Goal: Complete application form

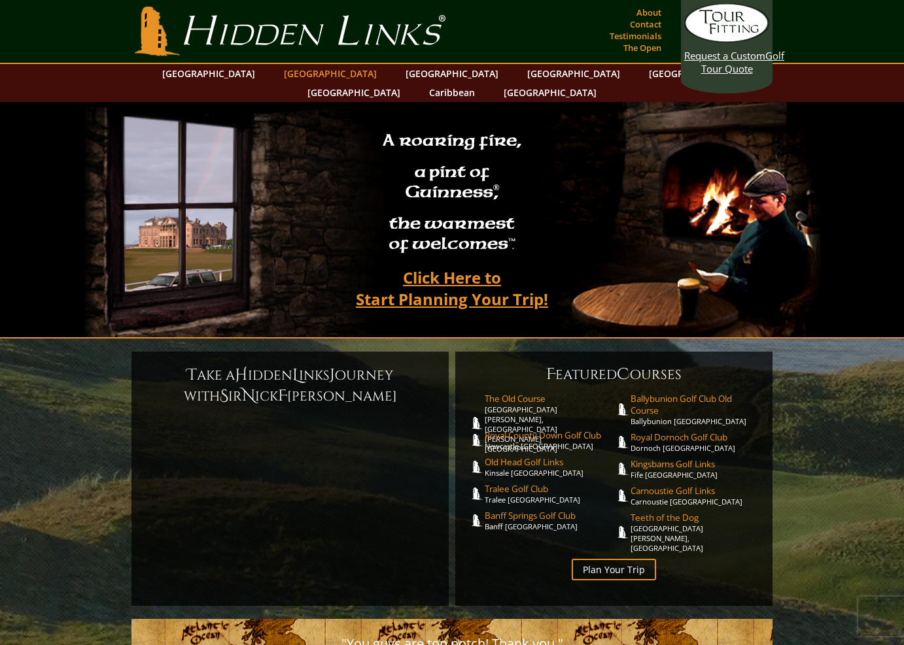
click at [307, 77] on link "[GEOGRAPHIC_DATA]" at bounding box center [330, 73] width 106 height 19
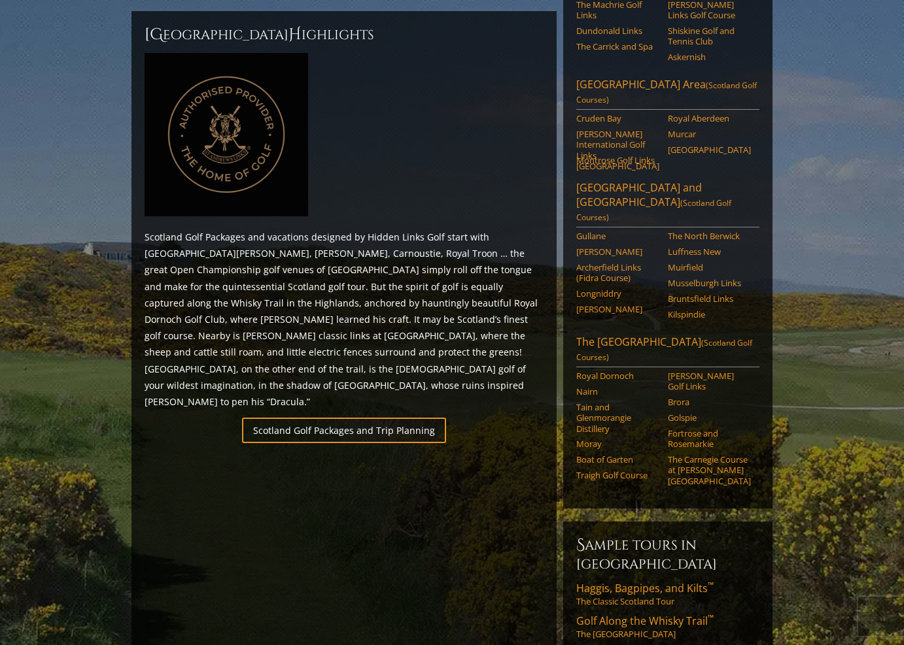
scroll to position [666, 0]
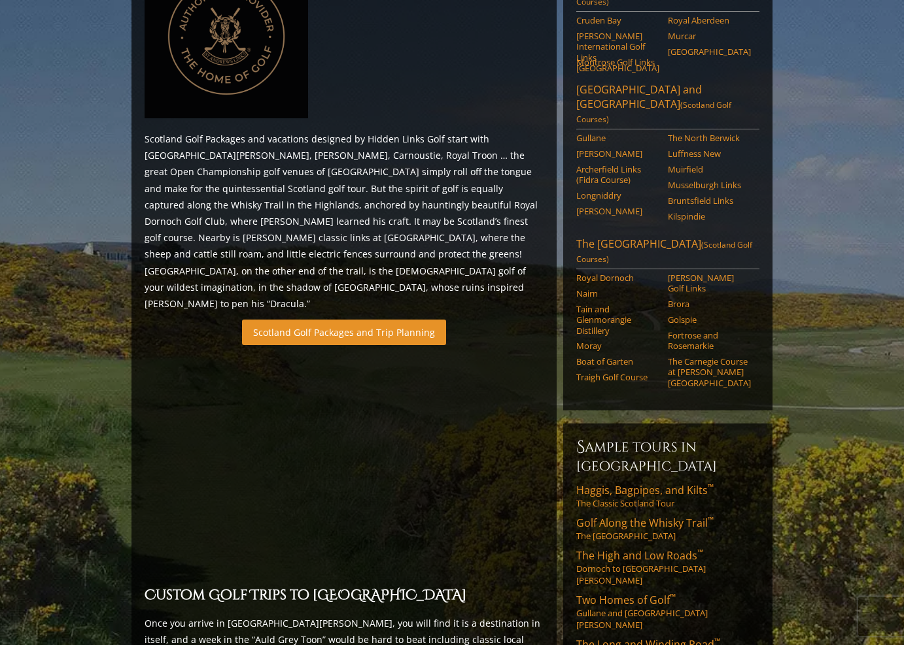
click at [343, 320] on link "Scotland Golf Packages and Trip Planning" at bounding box center [344, 333] width 204 height 26
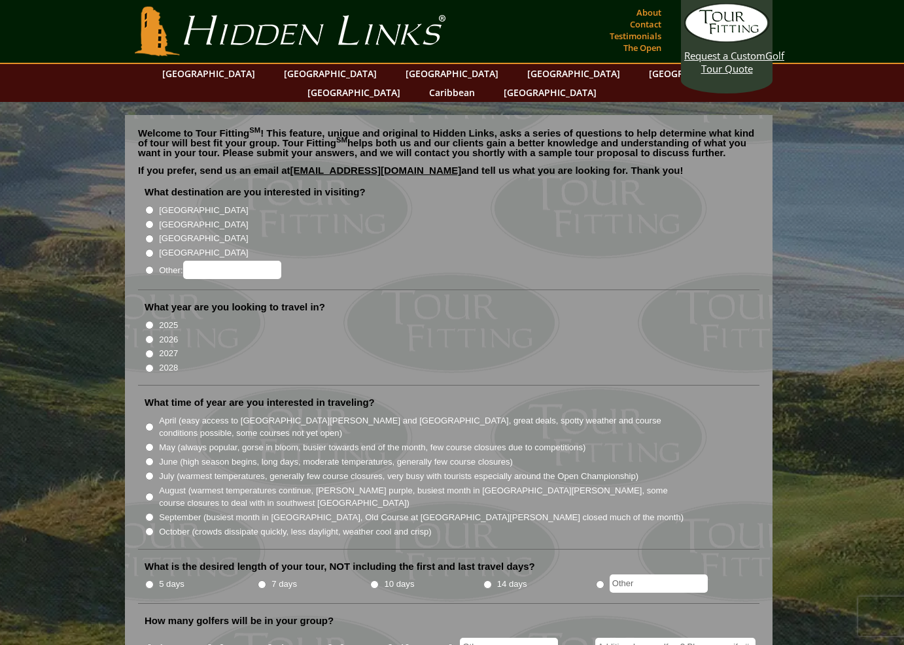
click at [148, 220] on input "[GEOGRAPHIC_DATA]" at bounding box center [149, 224] width 9 height 9
radio input "true"
click at [147, 335] on input "2026" at bounding box center [149, 339] width 9 height 9
radio input "true"
click at [147, 443] on input "May (always popular, gorse in bloom, busier towards end of the month, few cours…" at bounding box center [149, 447] width 9 height 9
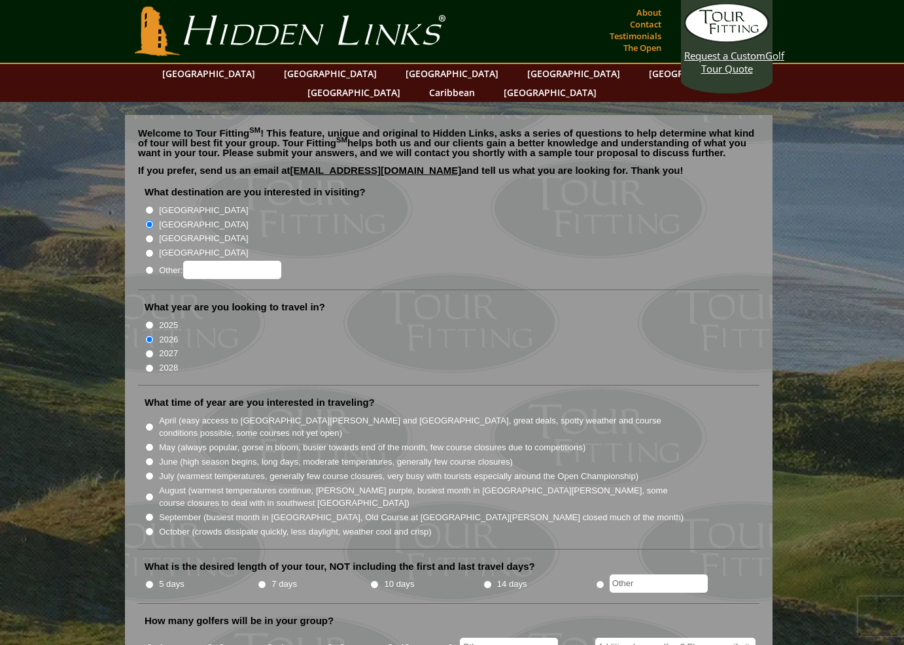
radio input "true"
click at [371, 581] on input "10 days" at bounding box center [374, 585] width 9 height 9
radio input "true"
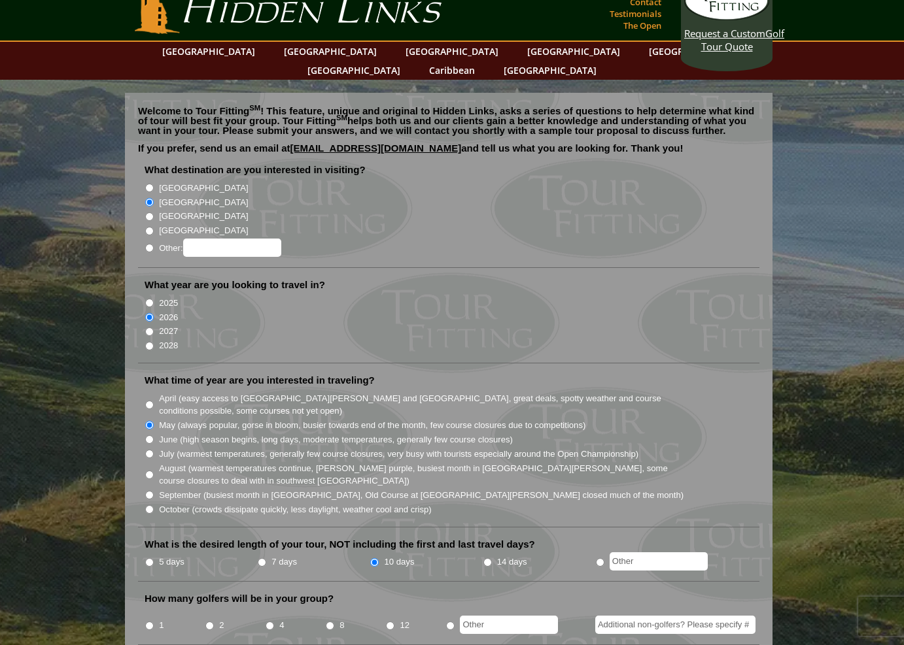
scroll to position [47, 0]
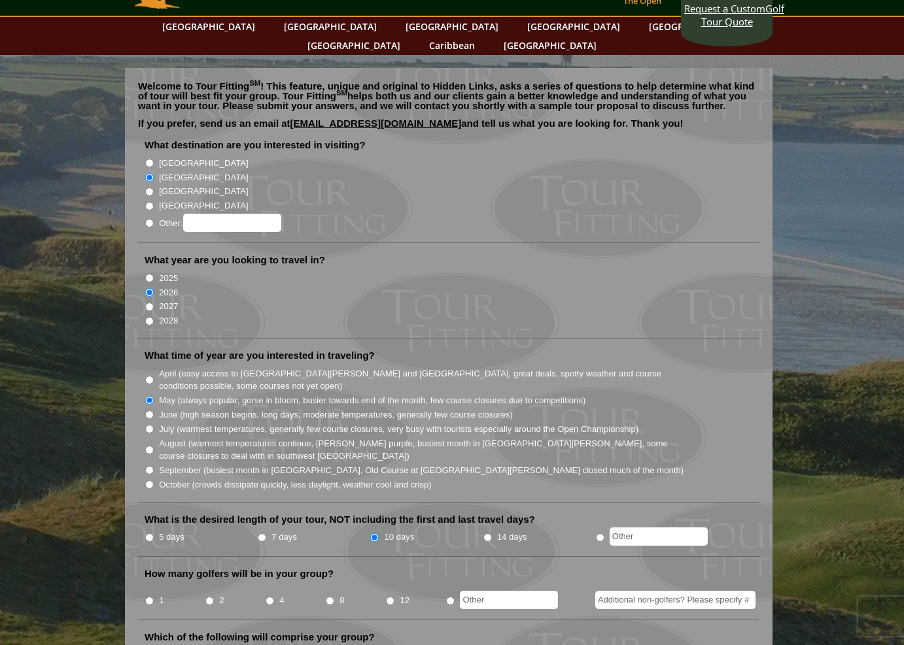
click at [271, 597] on input "4" at bounding box center [269, 601] width 9 height 9
radio input "true"
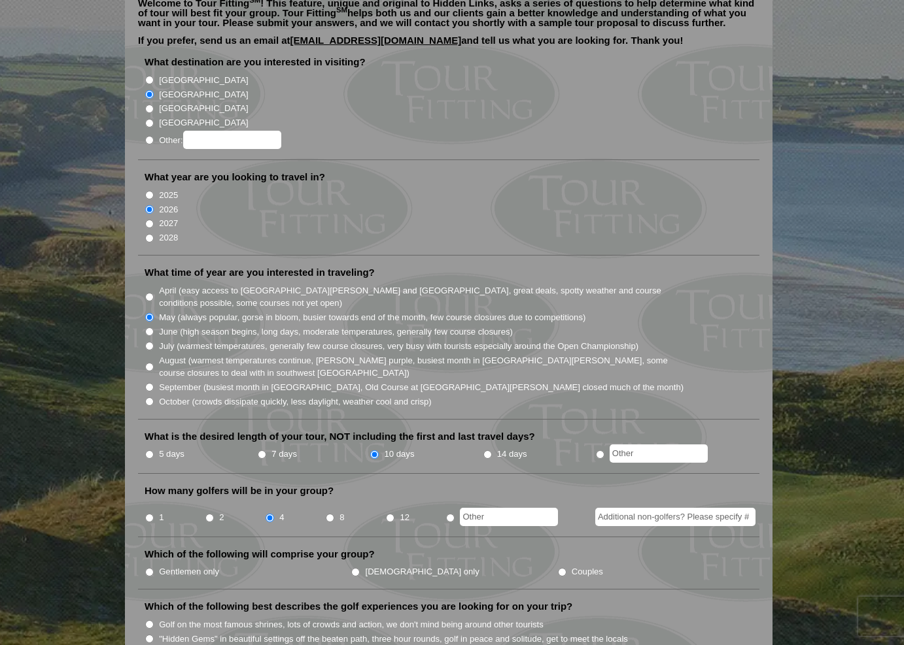
scroll to position [175, 0]
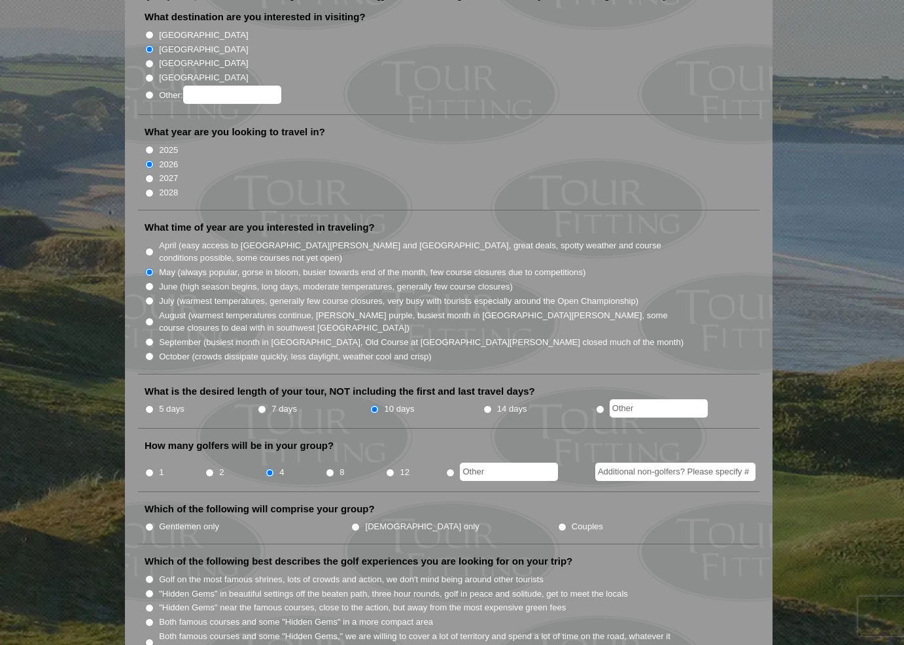
click at [150, 523] on input "Gentlemen only" at bounding box center [149, 527] width 9 height 9
radio input "true"
click at [150, 604] on input ""Hidden Gems" near the famous courses, close to the action, but away from the m…" at bounding box center [149, 608] width 9 height 9
radio input "true"
click at [147, 619] on input "Both famous courses and some "Hidden Gems" in a more compact area" at bounding box center [149, 623] width 9 height 9
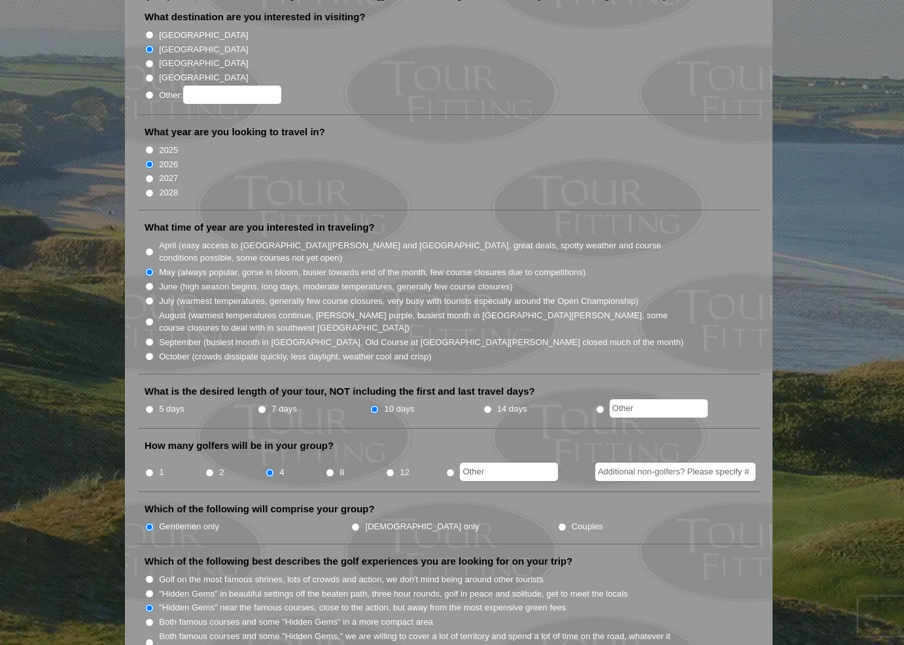
radio input "true"
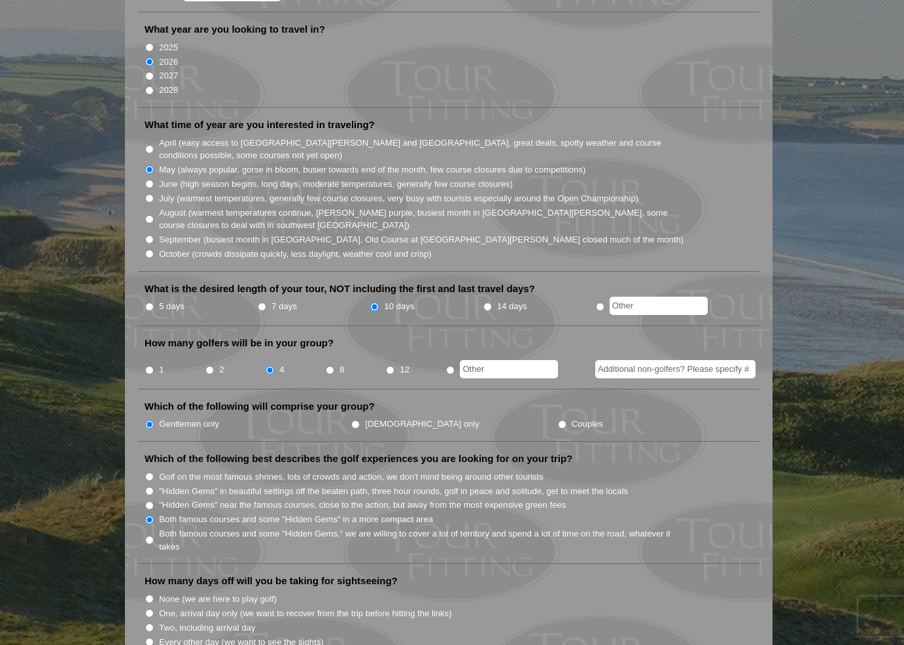
scroll to position [371, 0]
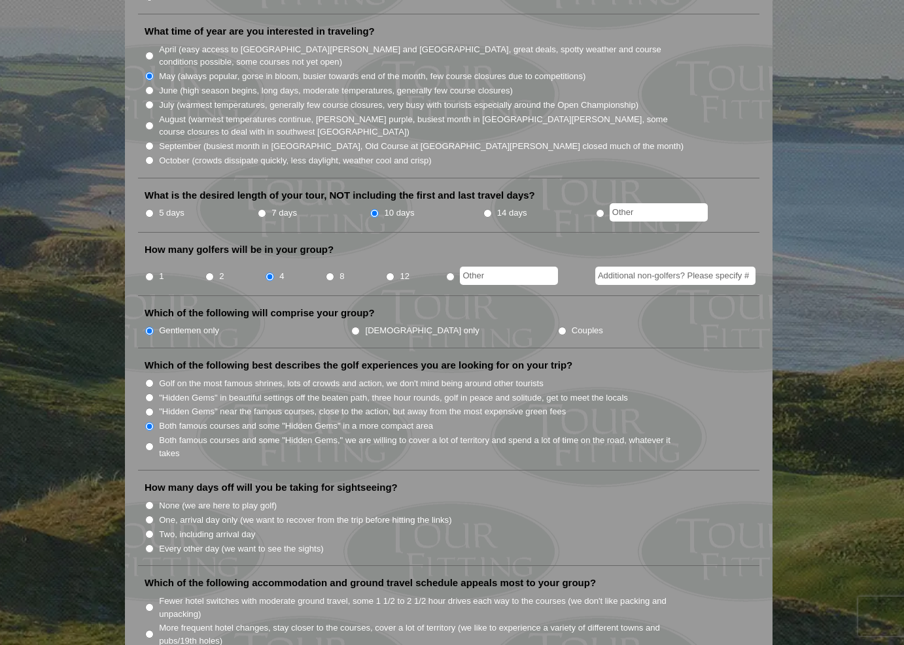
click at [148, 545] on input "Every other day (we want to see the sights)" at bounding box center [149, 549] width 9 height 9
radio input "true"
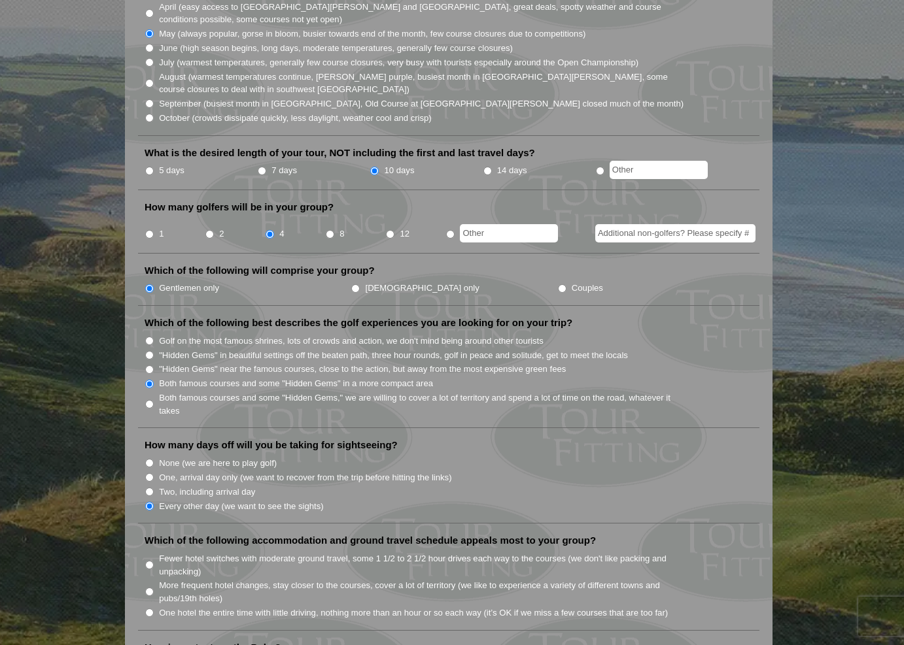
scroll to position [437, 0]
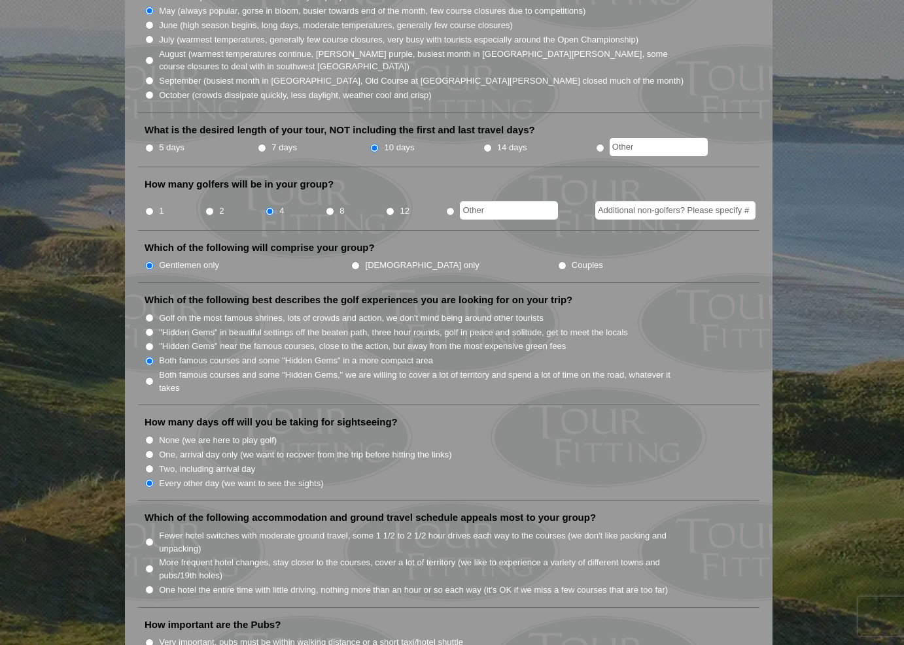
click at [150, 586] on input "One hotel the entire time with little driving, nothing more than an hour or so …" at bounding box center [149, 590] width 9 height 9
radio input "true"
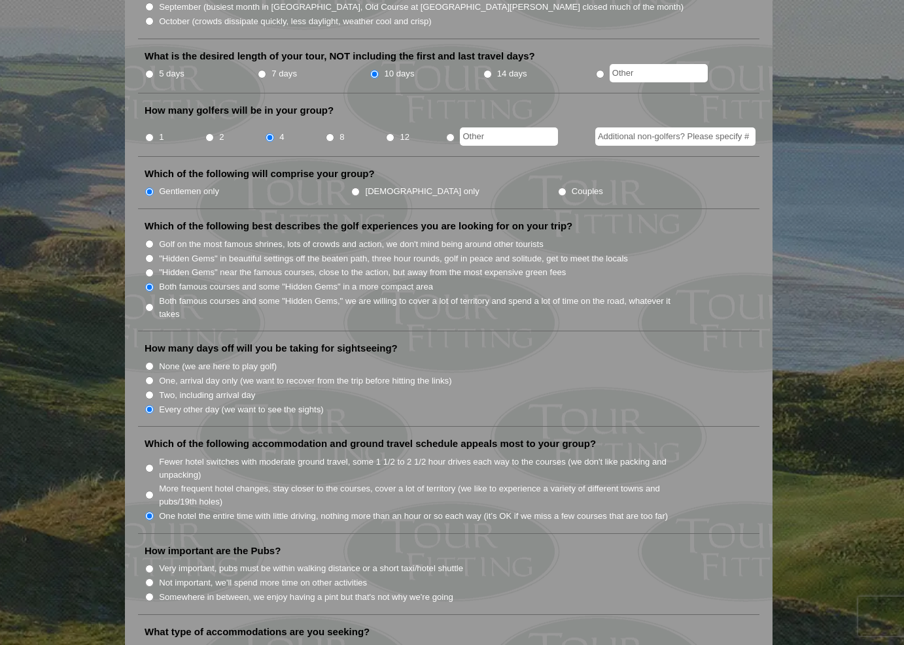
scroll to position [524, 0]
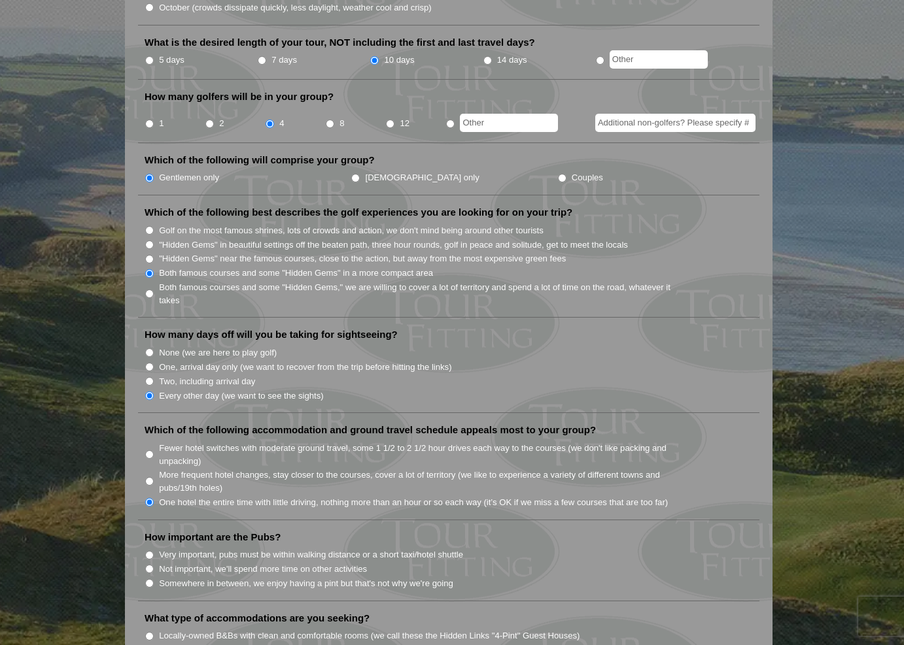
click at [149, 579] on input "Somewhere in between, we enjoy having a pint but that's not why we're going" at bounding box center [149, 583] width 9 height 9
radio input "true"
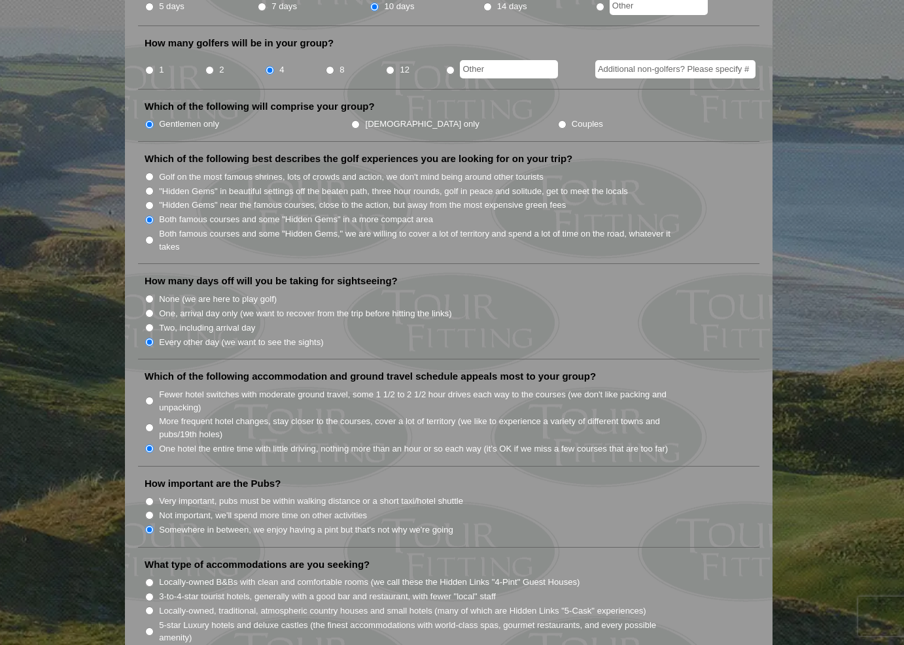
scroll to position [633, 0]
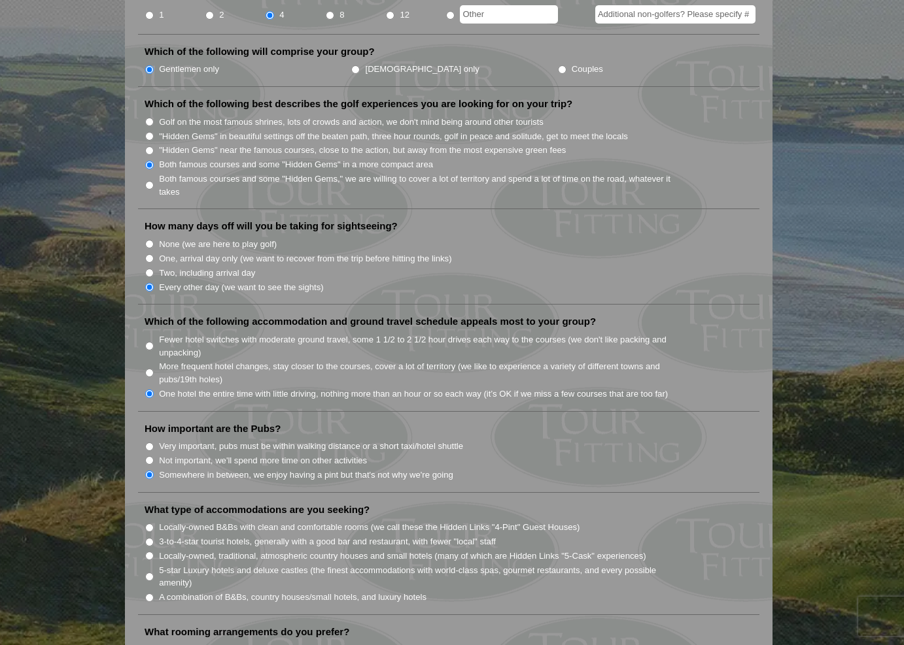
click at [148, 594] on input "A combination of B&Bs, country houses/small hotels, and luxury hotels" at bounding box center [149, 598] width 9 height 9
radio input "true"
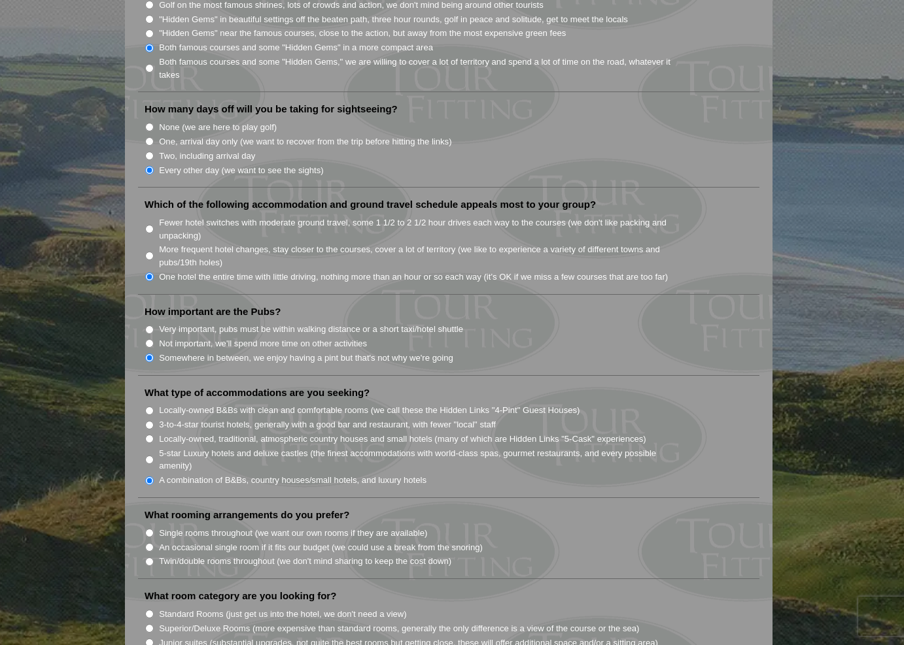
scroll to position [791, 0]
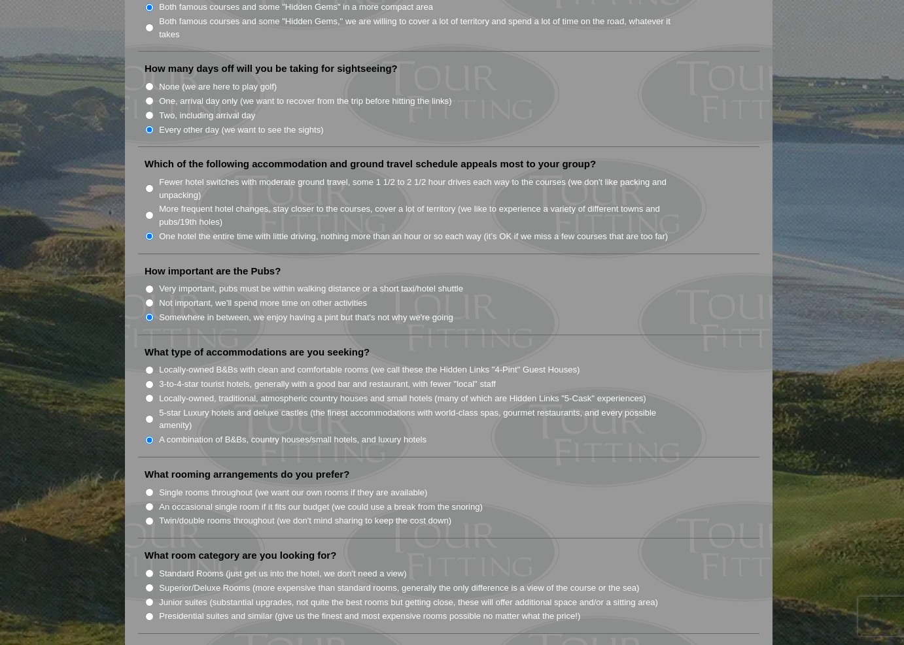
click at [150, 488] on input "Single rooms throughout (we want our own rooms if they are available)" at bounding box center [149, 492] width 9 height 9
radio input "true"
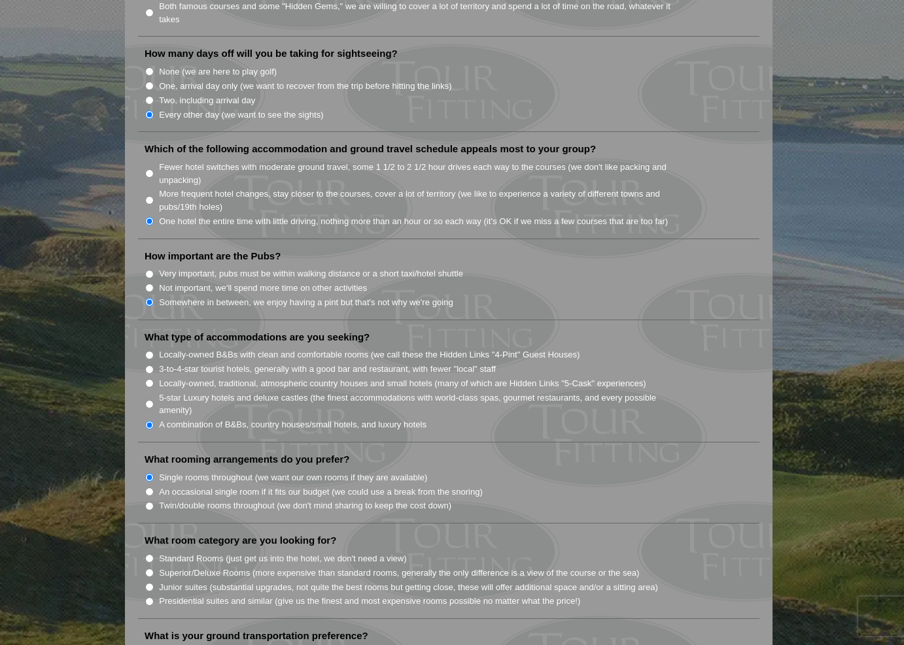
scroll to position [909, 0]
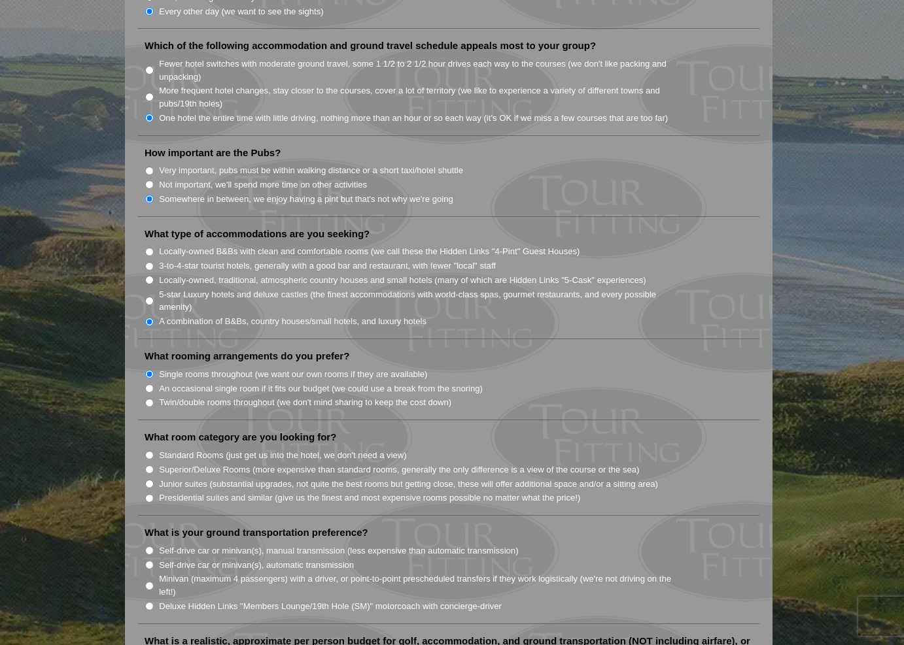
click at [148, 451] on input "Standard Rooms (just get us into the hotel, we don't need a view)" at bounding box center [149, 455] width 9 height 9
radio input "true"
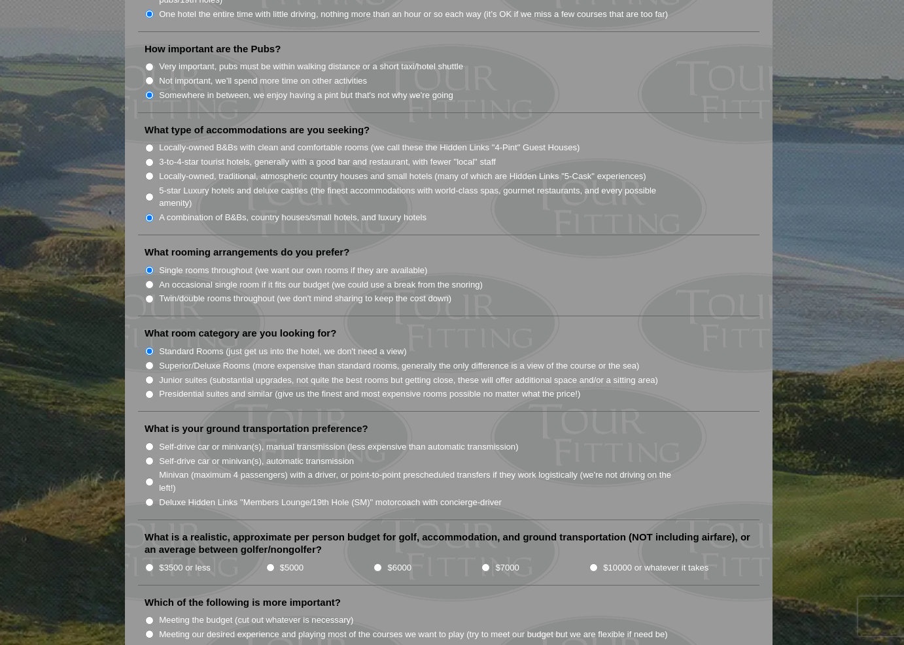
scroll to position [1016, 0]
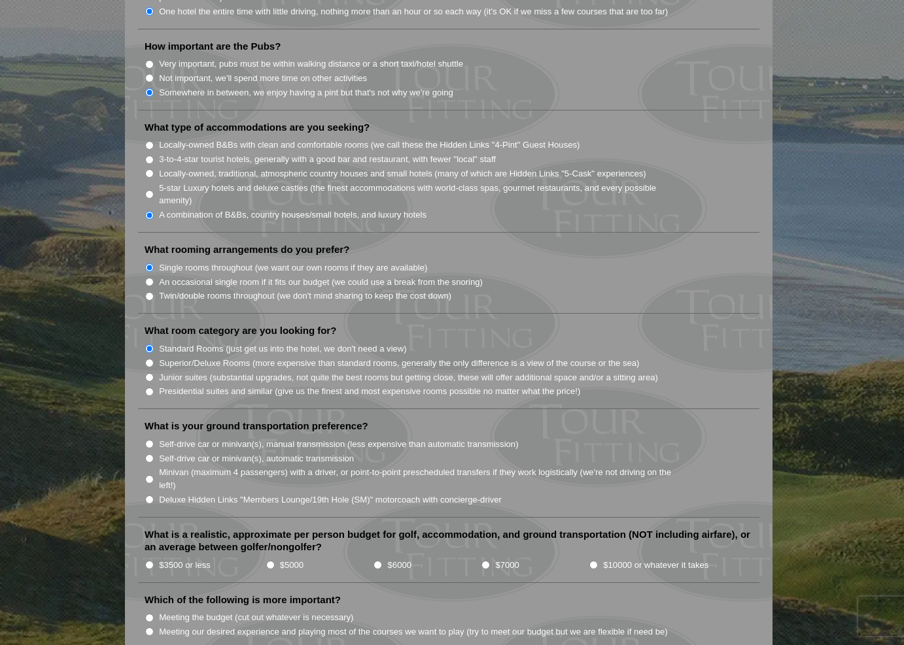
click at [151, 475] on input "Minivan (maximum 4 passengers) with a driver, or point-to-point prescheduled tr…" at bounding box center [149, 479] width 9 height 9
radio input "true"
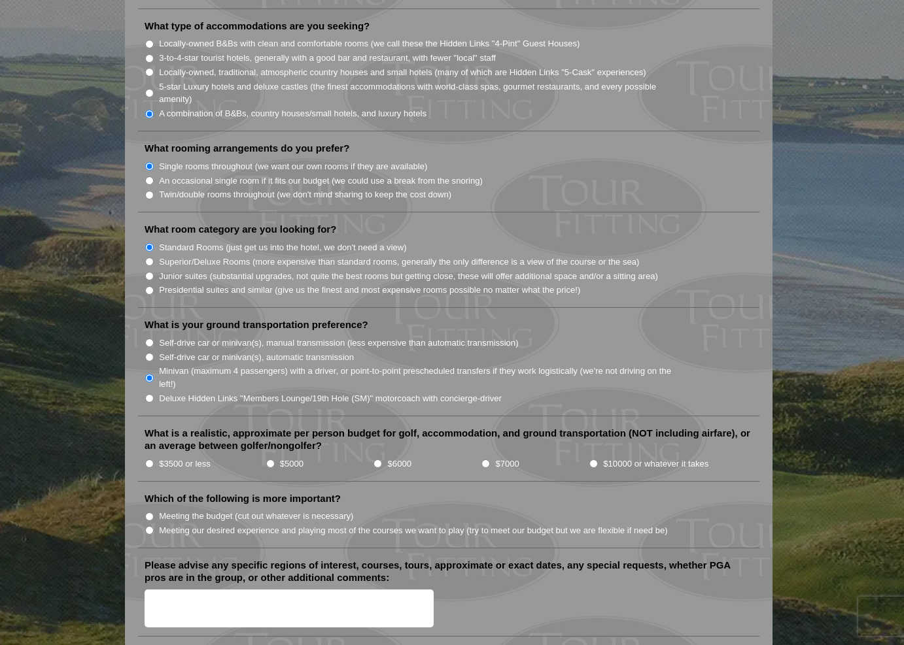
scroll to position [1120, 0]
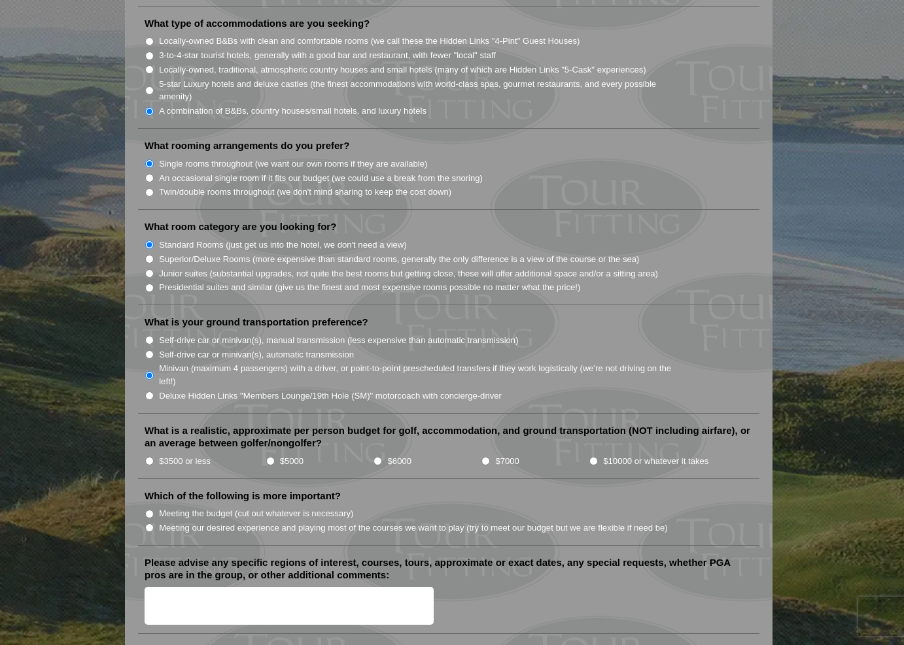
click at [272, 457] on input "$5000" at bounding box center [270, 461] width 9 height 9
radio input "true"
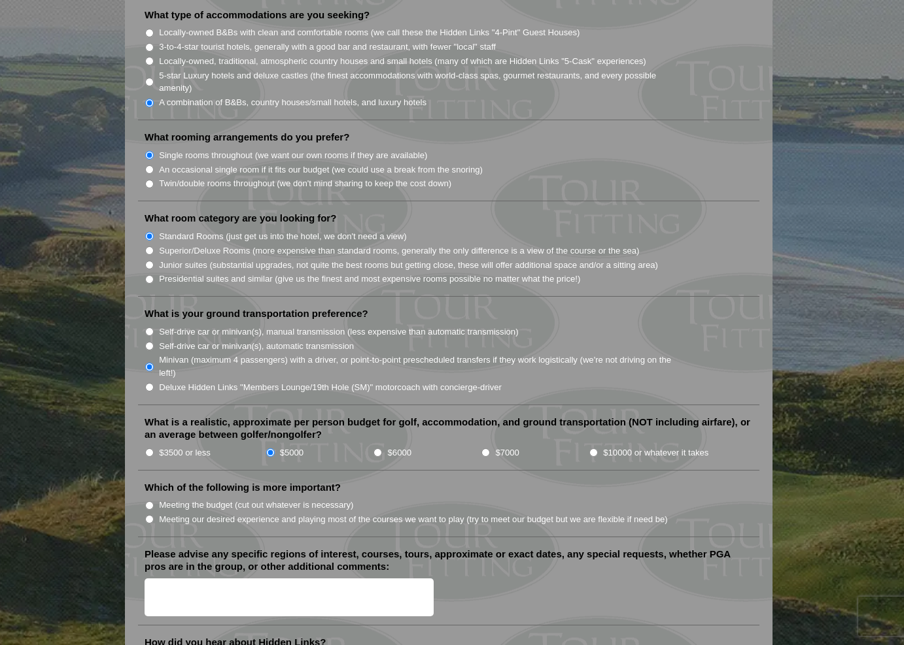
scroll to position [1136, 0]
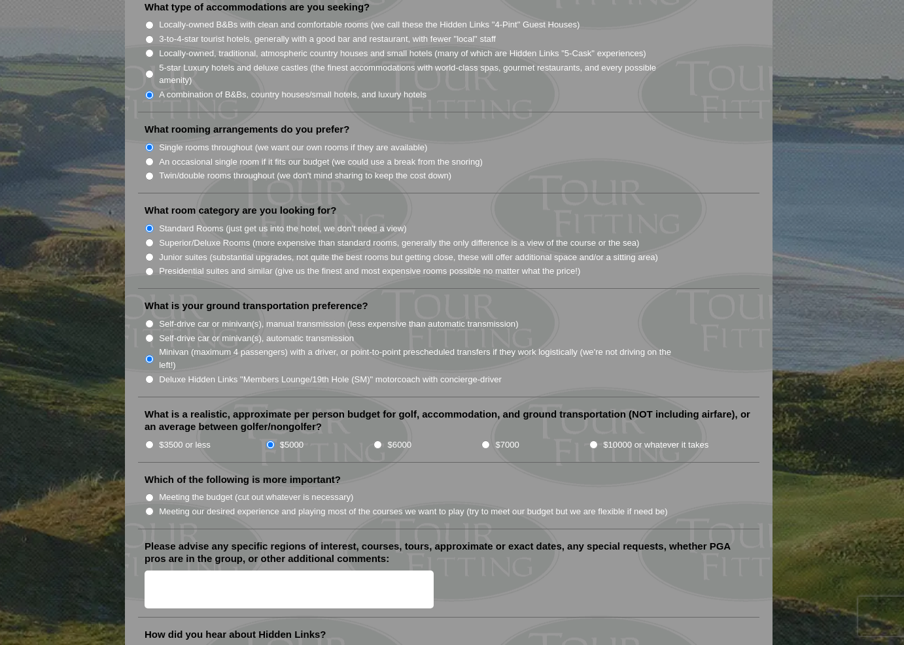
click at [152, 507] on input "Meeting our desired experience and playing most of the courses we want to play …" at bounding box center [149, 511] width 9 height 9
radio input "true"
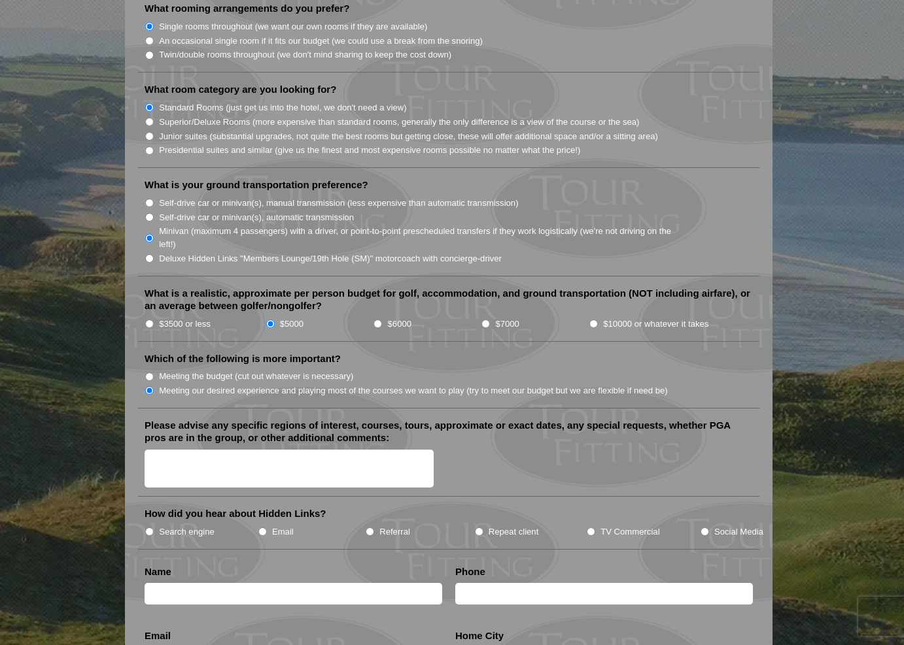
scroll to position [1329, 0]
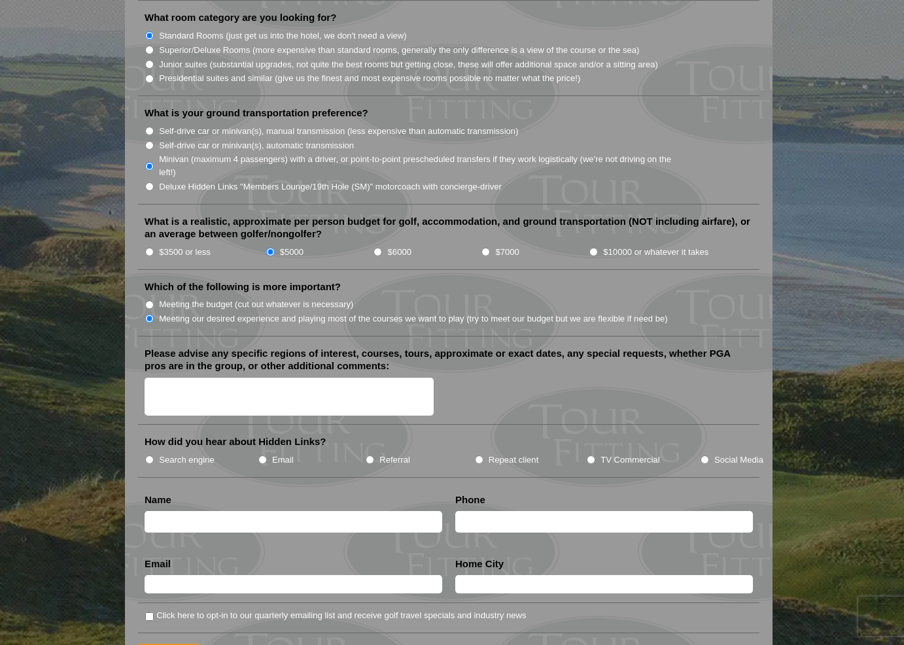
click at [180, 378] on textarea "Please advise any specific regions of interest, courses, tours, approximate or …" at bounding box center [289, 397] width 289 height 39
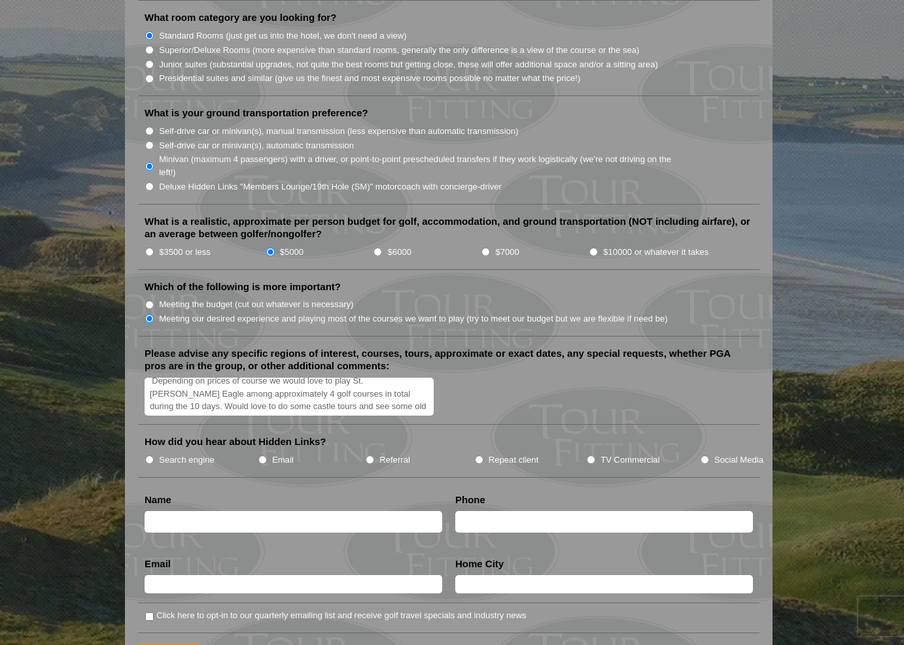
type textarea "Depending on prices of course we would love to play St. [PERSON_NAME] Eagle amo…"
click at [149, 456] on input "Search engine" at bounding box center [149, 460] width 9 height 9
radio input "true"
type input "[PERSON_NAME]"
type input "4168061281"
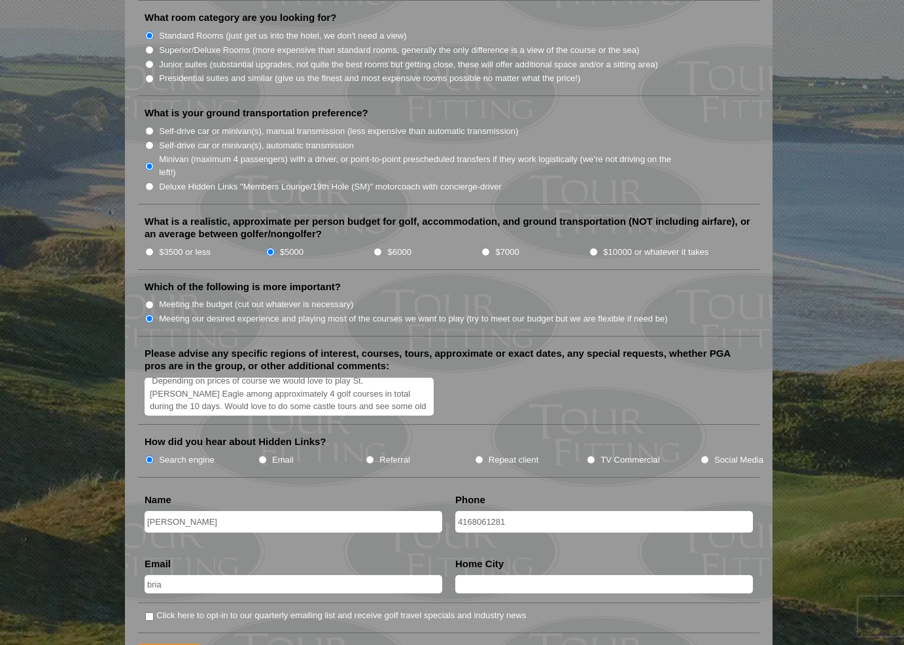
type input "[PERSON_NAME]"
type input "[PERSON_NAME][EMAIL_ADDRESS][DOMAIN_NAME]"
click at [743, 575] on input "text" at bounding box center [604, 584] width 298 height 18
type input "[GEOGRAPHIC_DATA]"
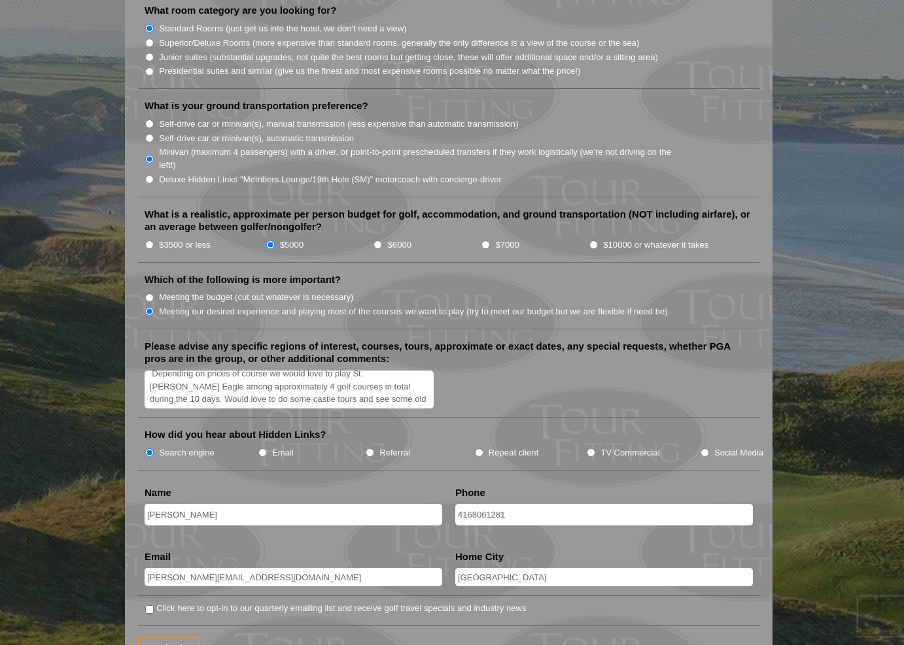
scroll to position [1365, 0]
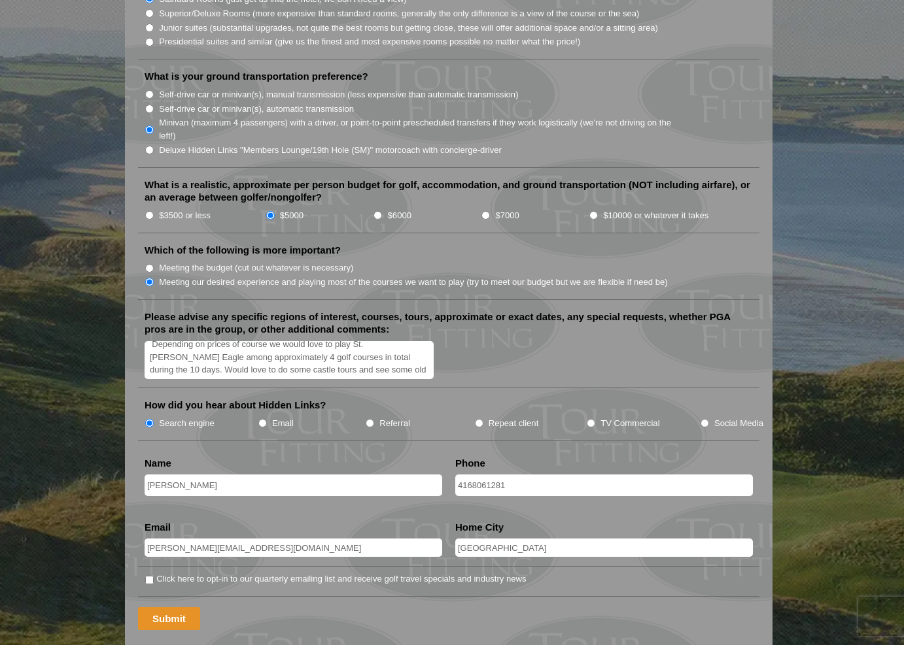
click at [171, 608] on input "Submit" at bounding box center [169, 619] width 62 height 23
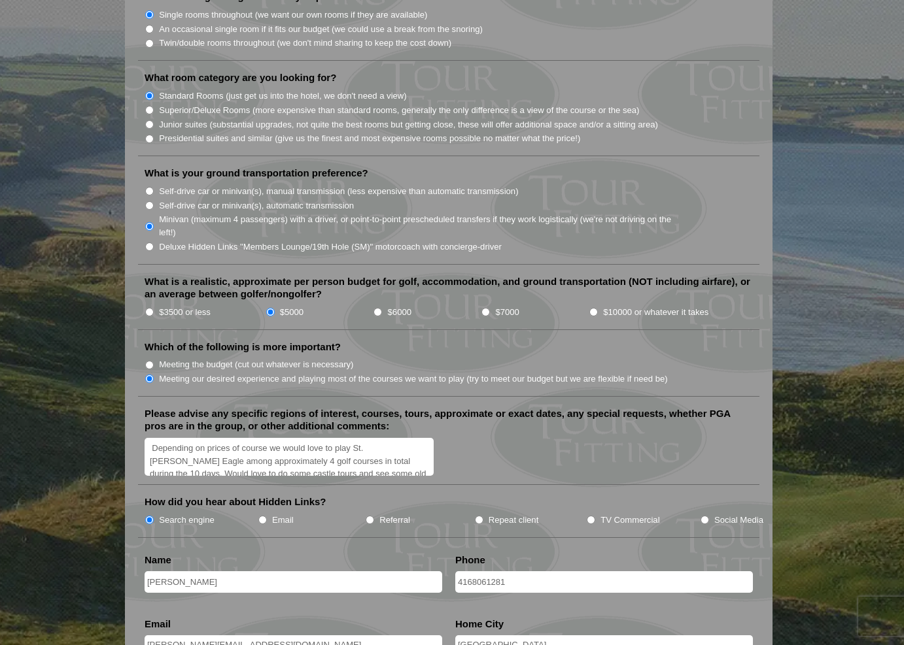
scroll to position [1430, 0]
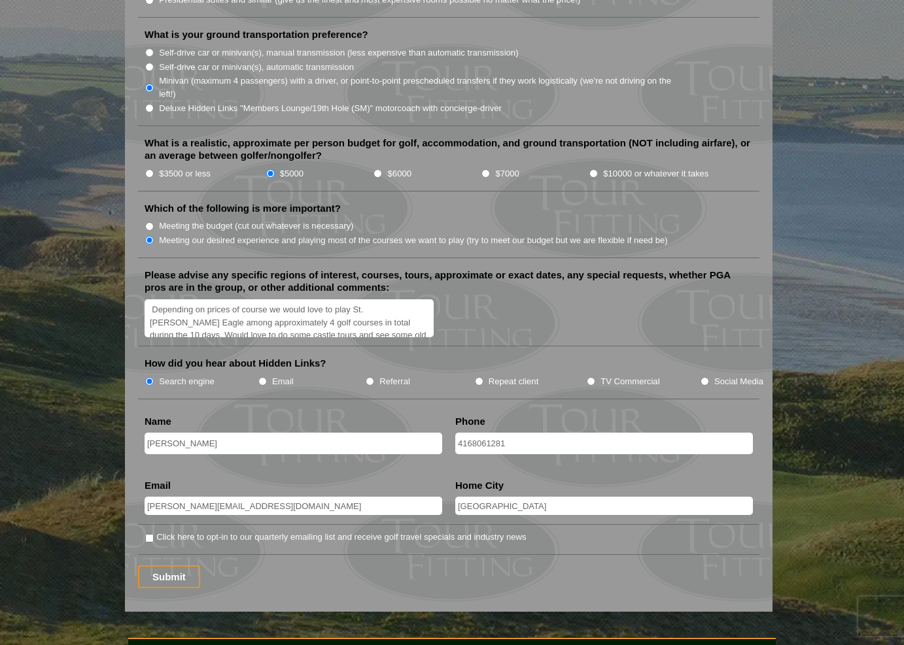
click at [275, 566] on div "Submit" at bounding box center [448, 577] width 621 height 23
click at [175, 566] on input "Submit" at bounding box center [169, 577] width 62 height 23
